Goal: Task Accomplishment & Management: Manage account settings

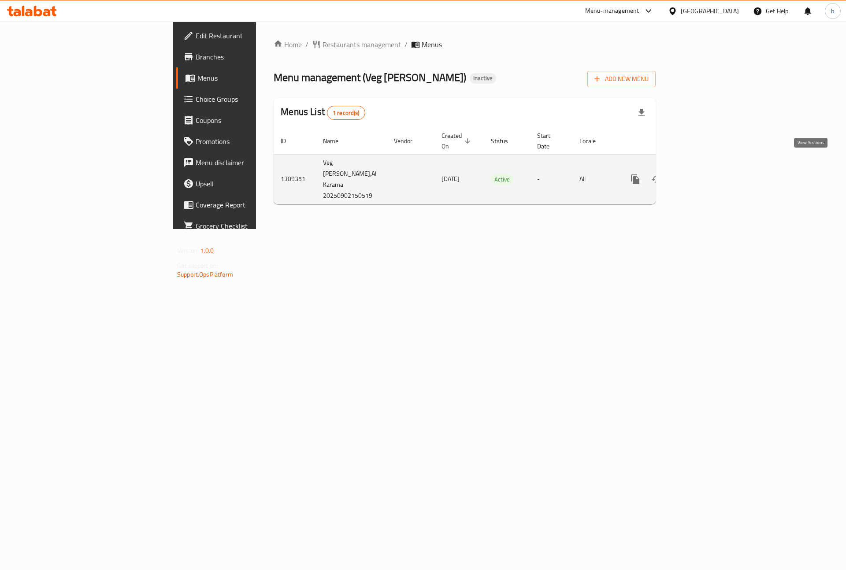
click at [703, 175] on icon "enhanced table" at bounding box center [699, 179] width 8 height 8
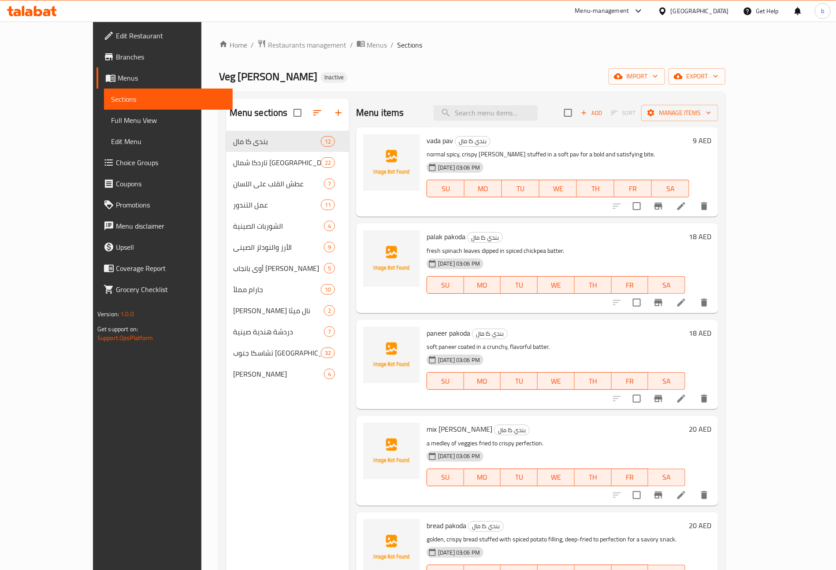
click at [118, 77] on span "Menus" at bounding box center [172, 78] width 108 height 11
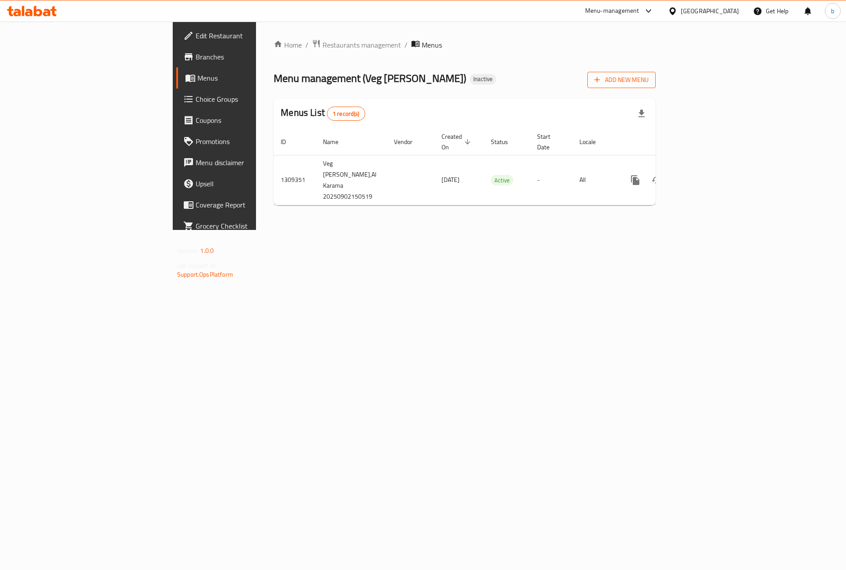
click at [649, 76] on span "Add New Menu" at bounding box center [621, 79] width 54 height 11
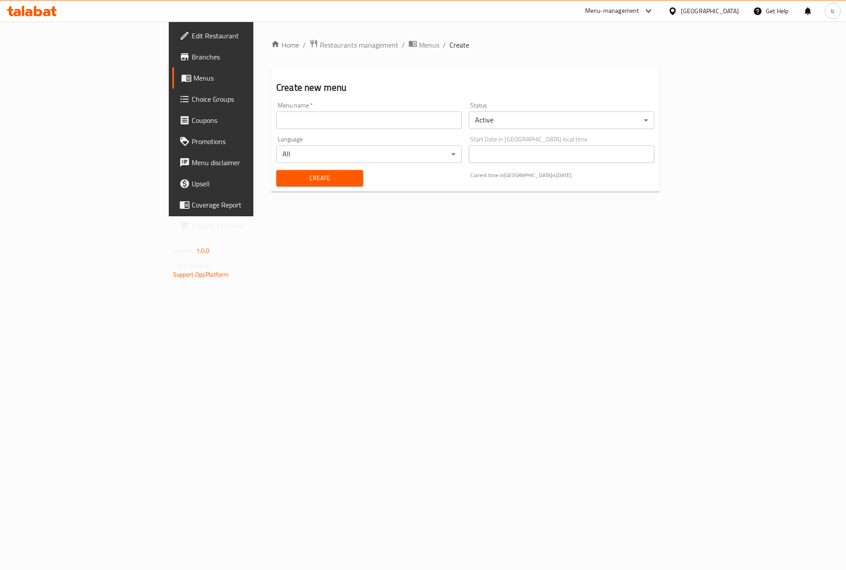
click at [340, 122] on input "text" at bounding box center [369, 120] width 186 height 18
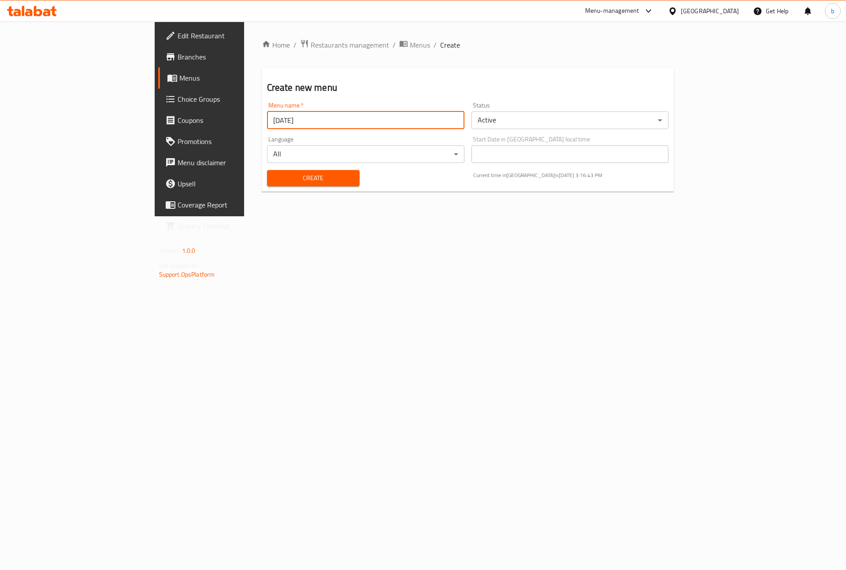
type input "[DATE]"
click at [267, 170] on button "Create" at bounding box center [313, 178] width 93 height 16
click at [410, 42] on span "Menus" at bounding box center [420, 45] width 20 height 11
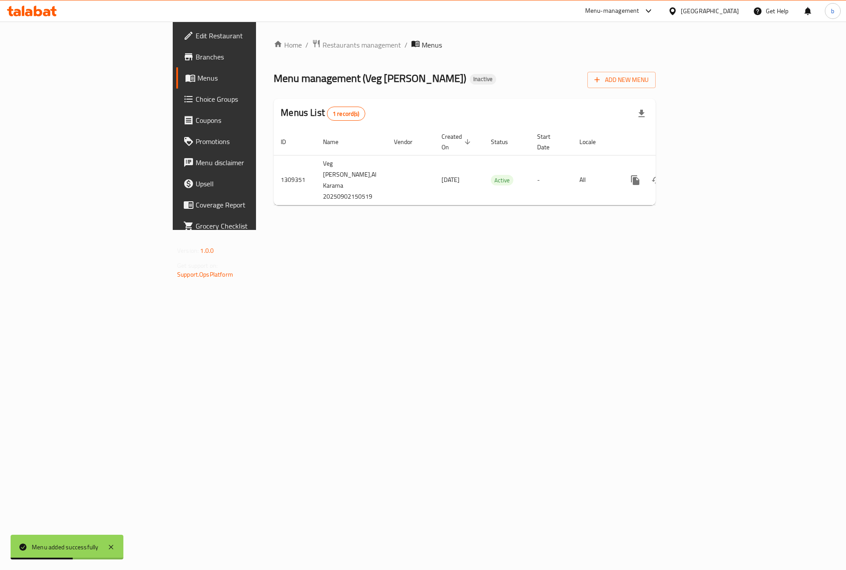
click at [573, 230] on div "Home / Restaurants management / Menus Menu management ( Veg Galli ) Inactive Ad…" at bounding box center [464, 126] width 417 height 208
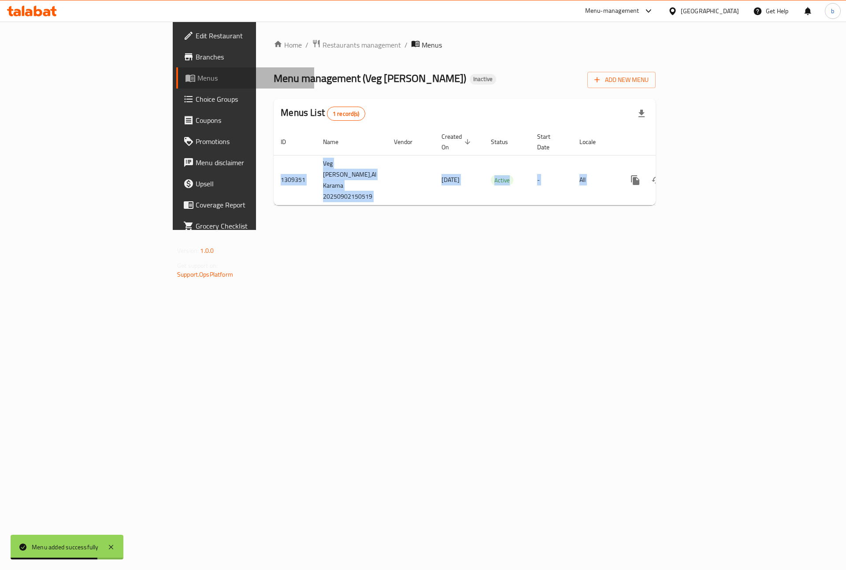
click at [197, 79] on span "Menus" at bounding box center [252, 78] width 110 height 11
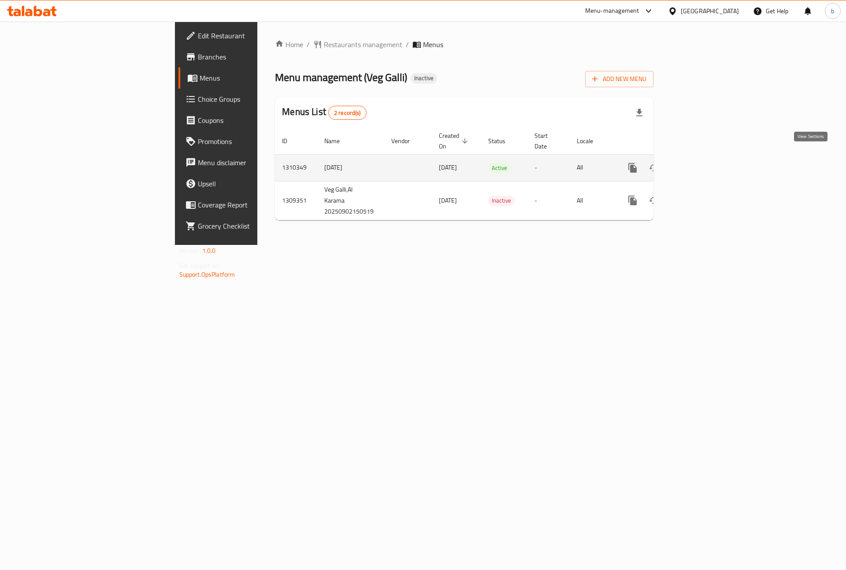
click at [702, 163] on icon "enhanced table" at bounding box center [696, 168] width 11 height 11
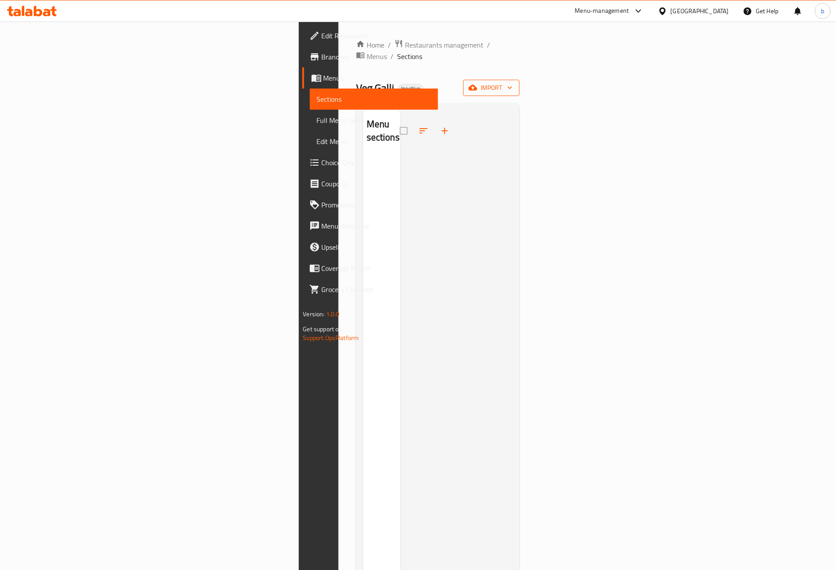
click at [512, 82] on span "import" at bounding box center [491, 87] width 42 height 11
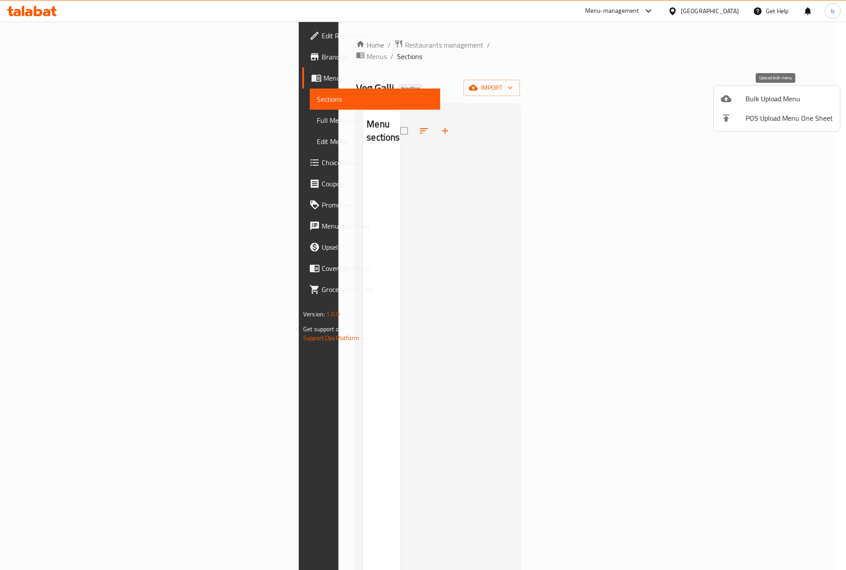
click at [739, 96] on div at bounding box center [733, 98] width 25 height 11
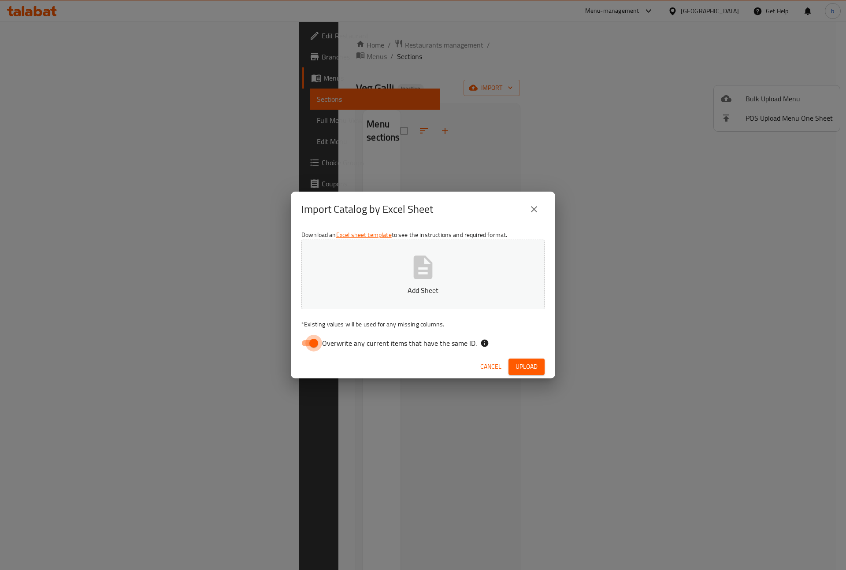
click at [309, 349] on input "Overwrite any current items that have the same ID." at bounding box center [314, 343] width 50 height 17
checkbox input "false"
click at [392, 278] on button "Add Sheet" at bounding box center [422, 275] width 243 height 70
click at [535, 370] on span "Upload" at bounding box center [527, 366] width 22 height 11
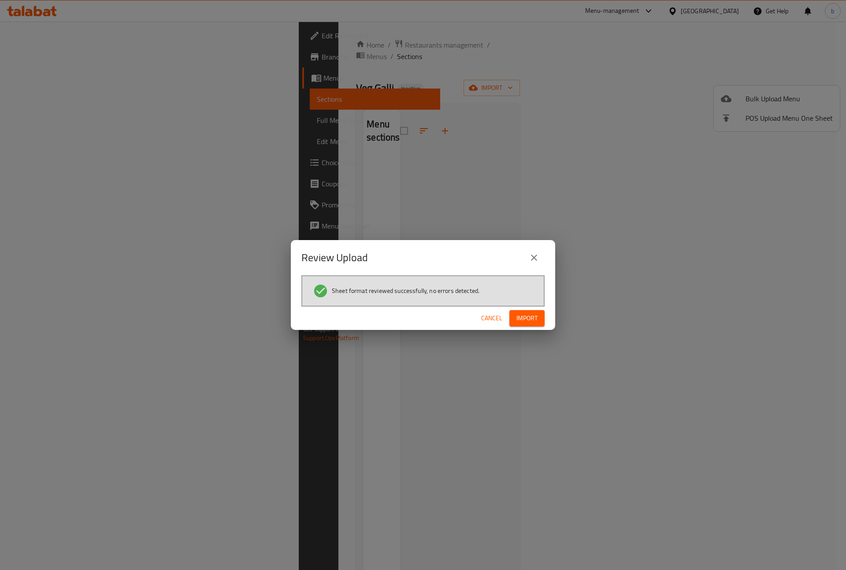
click at [534, 315] on span "Import" at bounding box center [526, 318] width 21 height 11
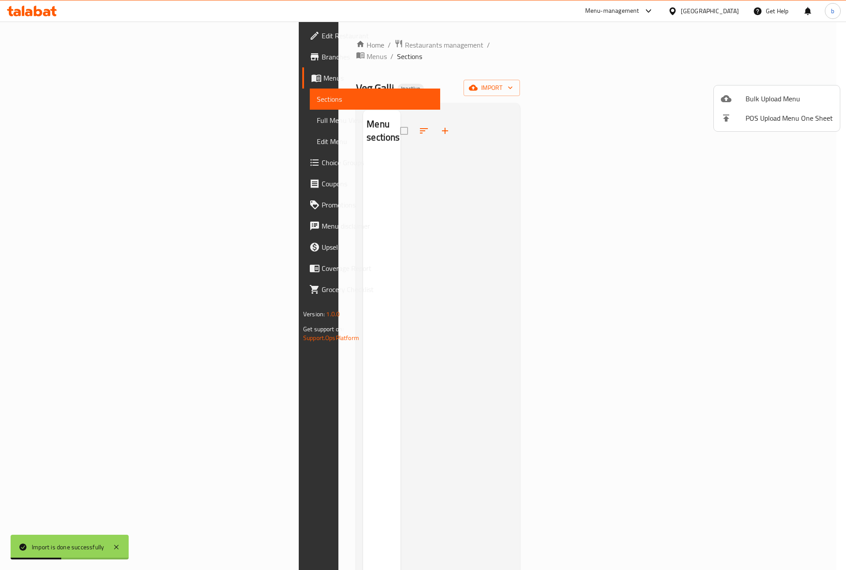
click at [603, 259] on div at bounding box center [423, 285] width 846 height 570
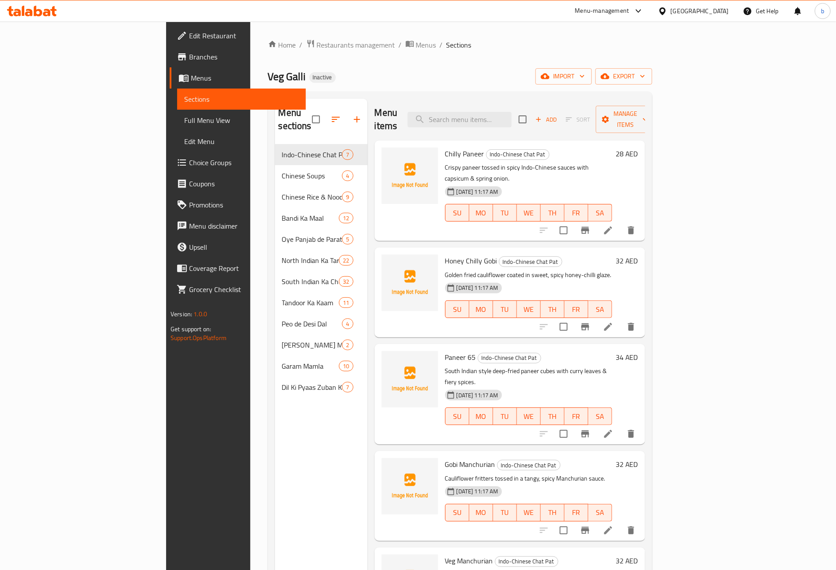
click at [431, 76] on div "Veg Galli Inactive import export" at bounding box center [460, 76] width 384 height 16
click at [184, 116] on span "Full Menu View" at bounding box center [241, 120] width 115 height 11
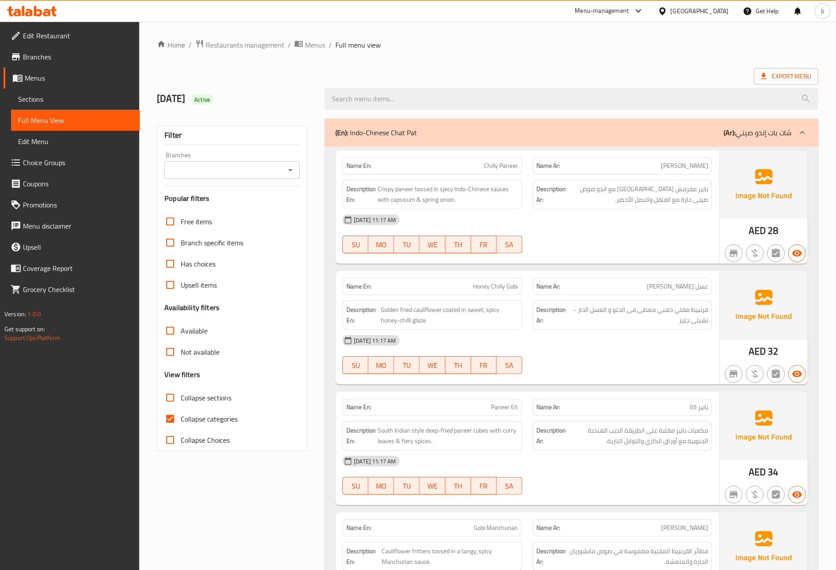
click at [39, 57] on span "Branches" at bounding box center [78, 57] width 110 height 11
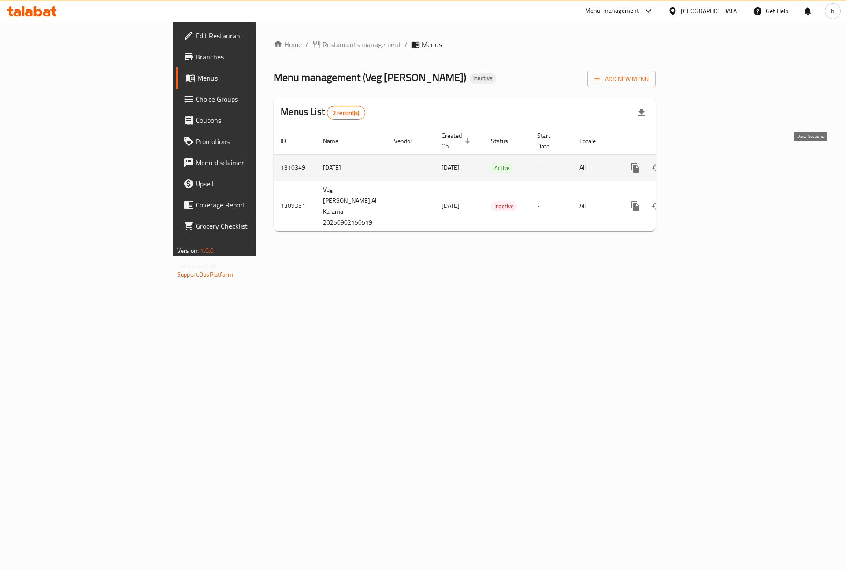
click at [704, 163] on icon "enhanced table" at bounding box center [699, 168] width 11 height 11
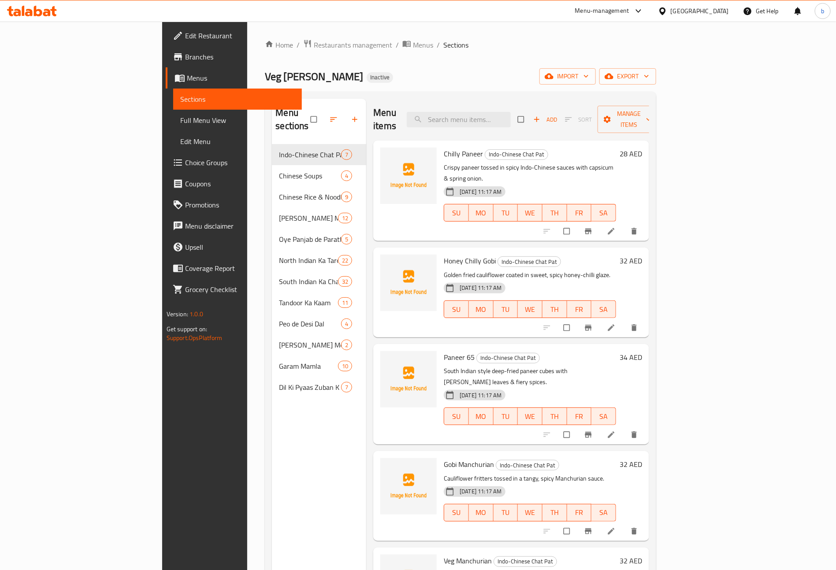
click at [185, 53] on span "Branches" at bounding box center [240, 57] width 110 height 11
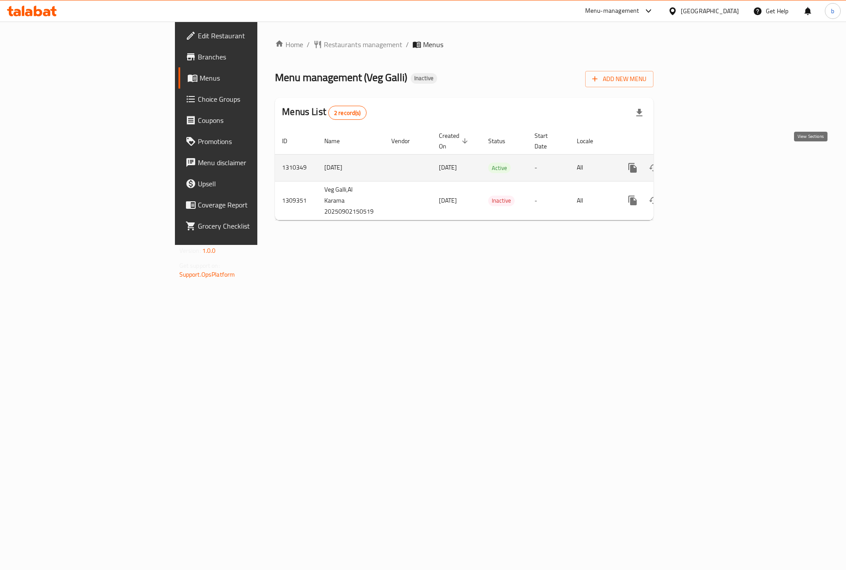
click at [702, 163] on icon "enhanced table" at bounding box center [696, 168] width 11 height 11
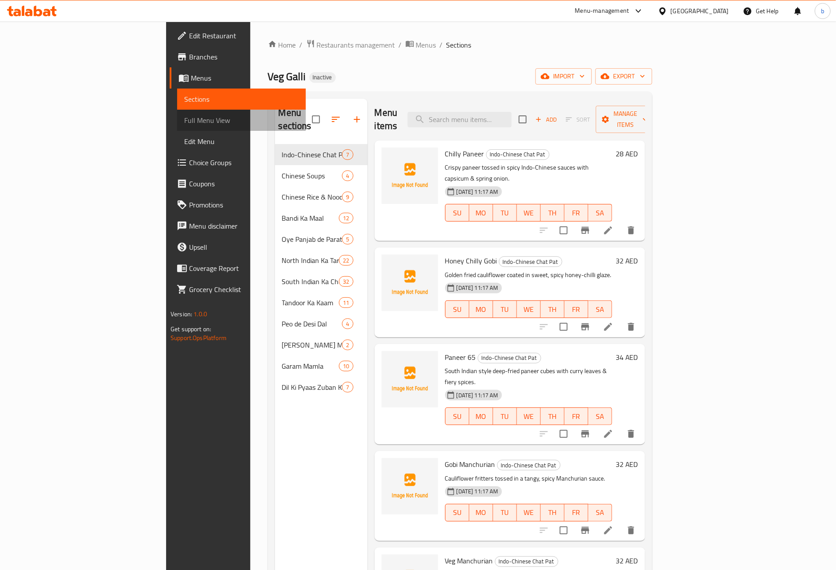
click at [184, 118] on span "Full Menu View" at bounding box center [241, 120] width 115 height 11
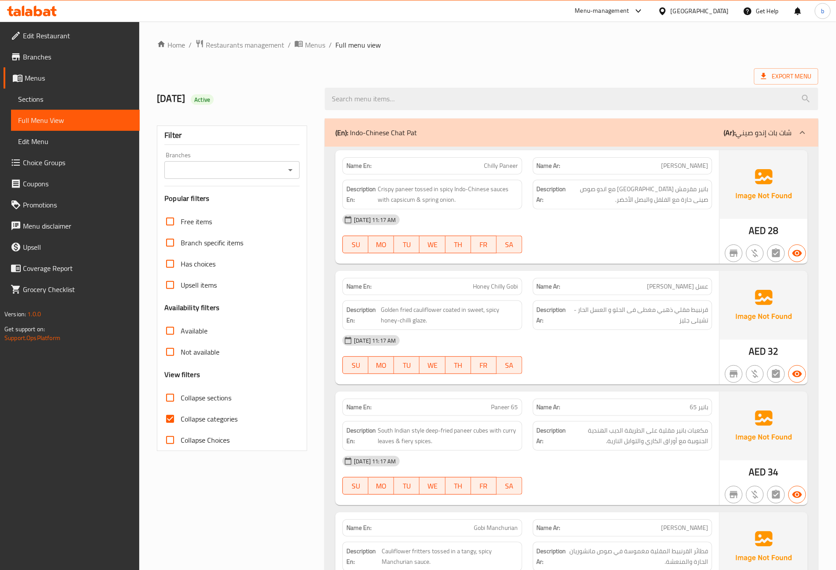
click at [176, 414] on input "Collapse categories" at bounding box center [170, 418] width 21 height 21
checkbox input "false"
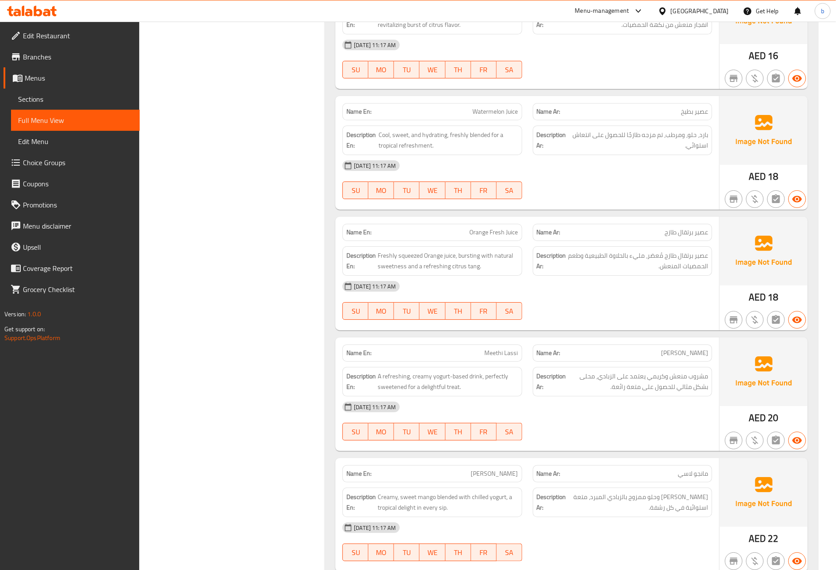
scroll to position [14877, 0]
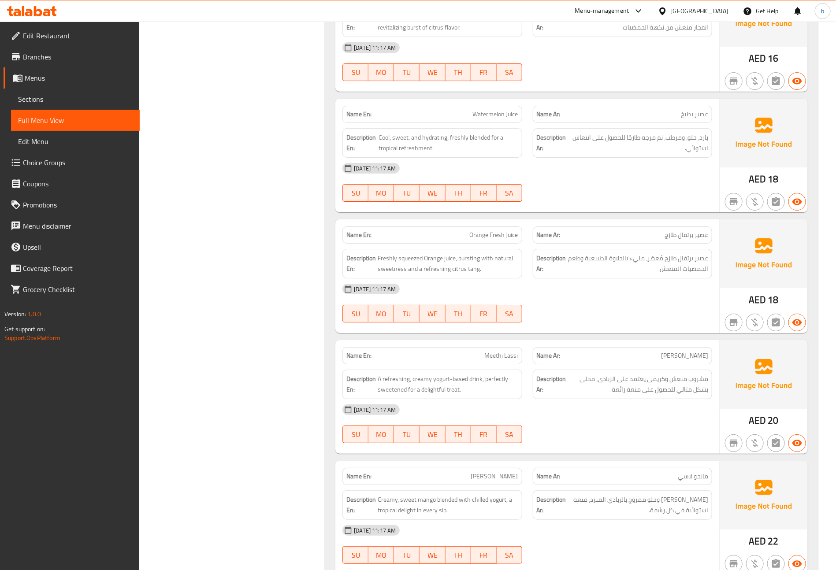
click at [52, 61] on span "Branches" at bounding box center [78, 57] width 110 height 11
